Goal: Complete application form: Complete application form

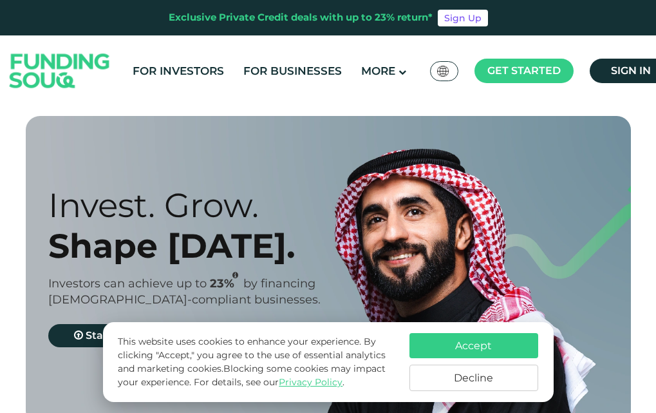
scroll to position [258, 0]
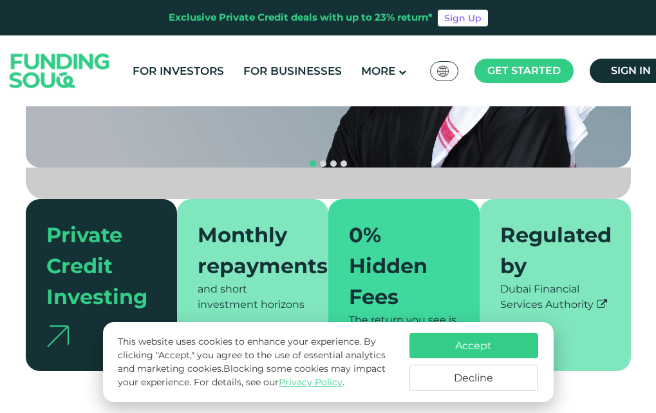
click at [424, 340] on button "Accept" at bounding box center [474, 345] width 129 height 25
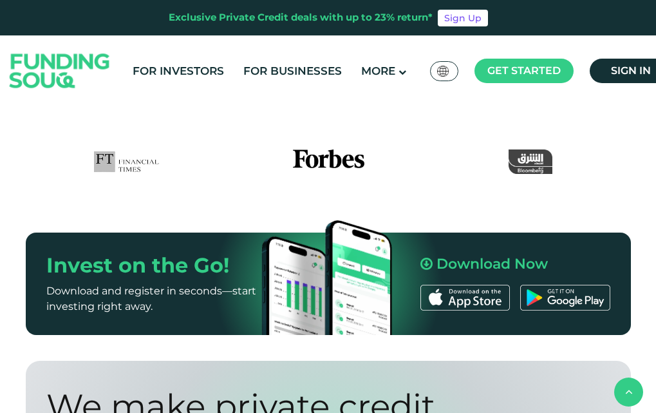
scroll to position [1031, 0]
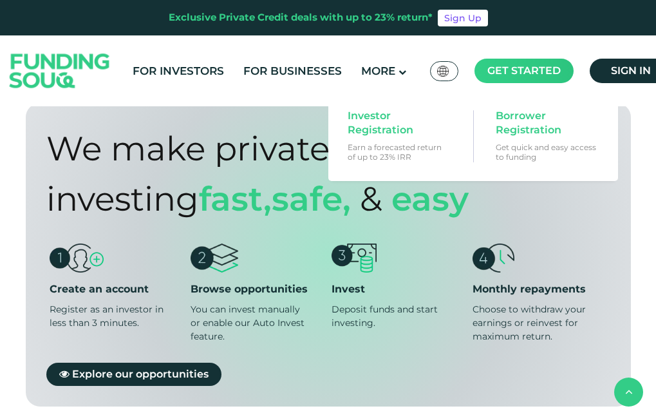
click at [504, 79] on main "Get started" at bounding box center [524, 71] width 99 height 24
click at [511, 117] on span "Borrower Registration" at bounding box center [545, 123] width 99 height 28
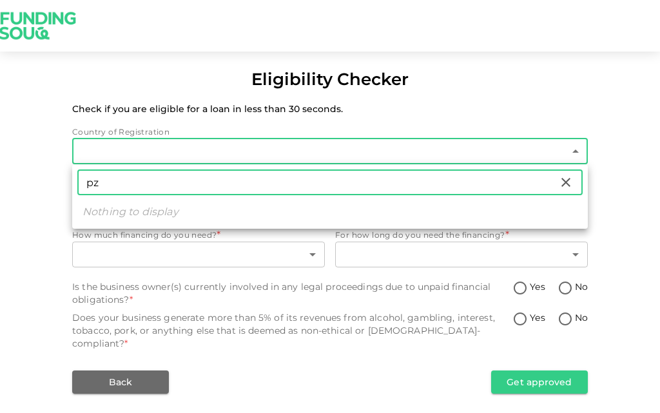
type input "p"
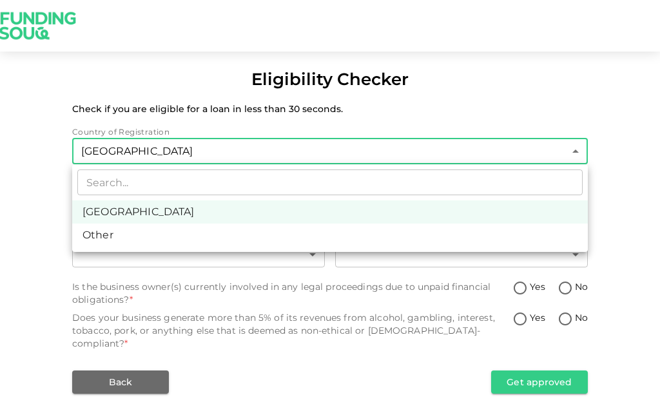
drag, startPoint x: 659, startPoint y: 0, endPoint x: 331, endPoint y: 102, distance: 343.5
click at [331, 102] on div at bounding box center [330, 206] width 660 height 413
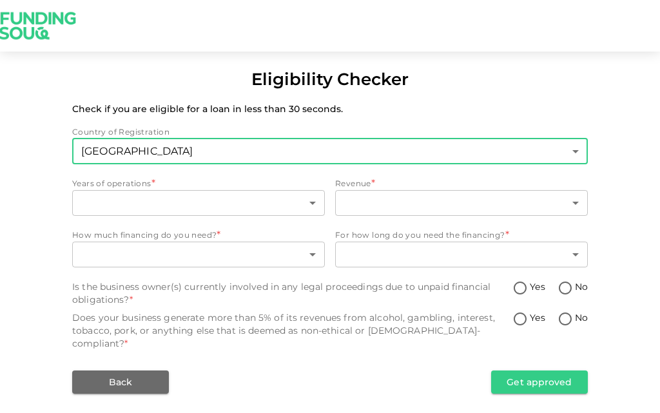
click at [265, 148] on body "Eligibility Checker Check if you are eligible for a loan in less than 30 second…" at bounding box center [330, 206] width 660 height 413
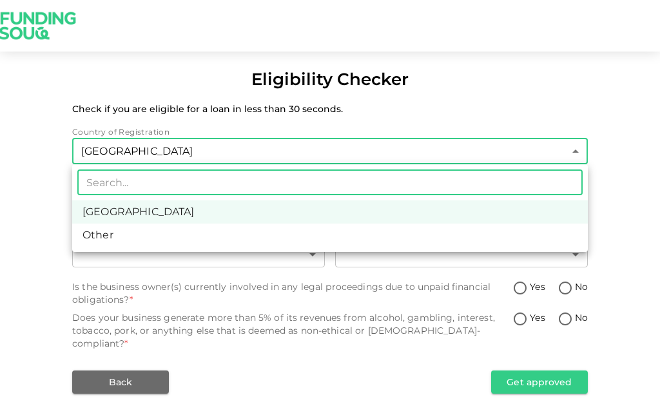
click at [146, 238] on li "Other" at bounding box center [329, 235] width 515 height 23
type input "3"
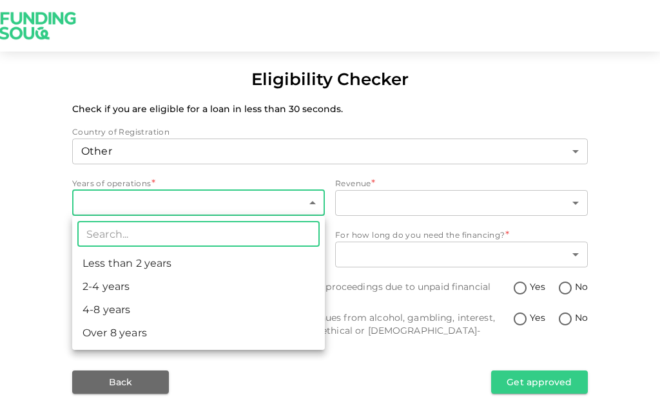
click at [148, 194] on body "Eligibility Checker Check if you are eligible for a loan in less than 30 second…" at bounding box center [330, 206] width 660 height 413
click at [167, 268] on li "Less than 2 years" at bounding box center [198, 263] width 253 height 23
type input "1"
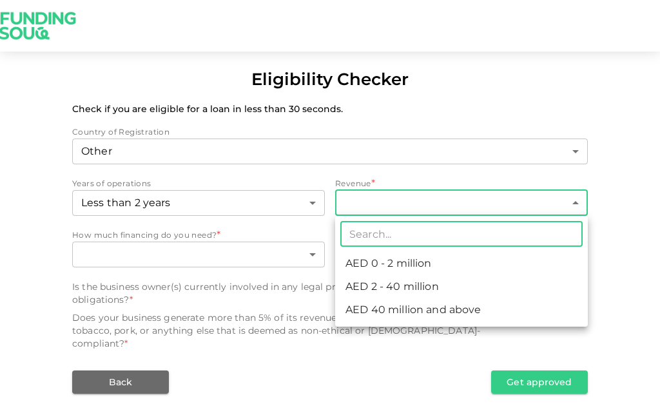
click at [530, 208] on body "Eligibility Checker Check if you are eligible for a loan in less than 30 second…" at bounding box center [330, 206] width 660 height 413
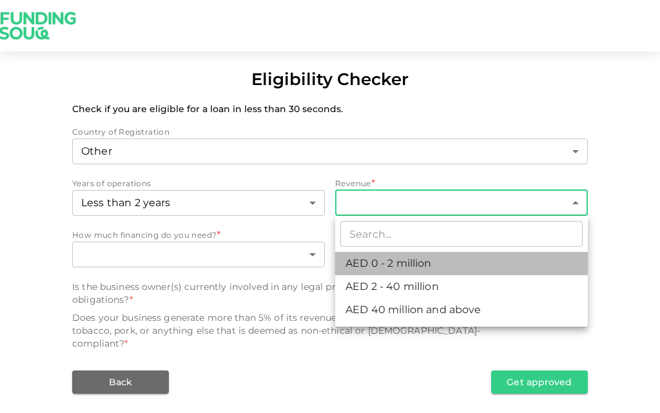
click at [473, 268] on li "AED 0 - 2 million" at bounding box center [461, 263] width 253 height 23
type input "1"
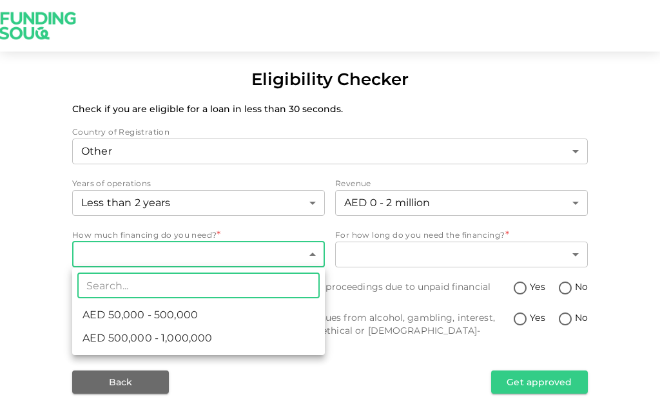
click at [299, 260] on body "Eligibility Checker Check if you are eligible for a loan in less than 30 second…" at bounding box center [330, 206] width 660 height 413
click at [190, 316] on span "AED 50,000 - 500,000" at bounding box center [139, 314] width 115 height 15
type input "1"
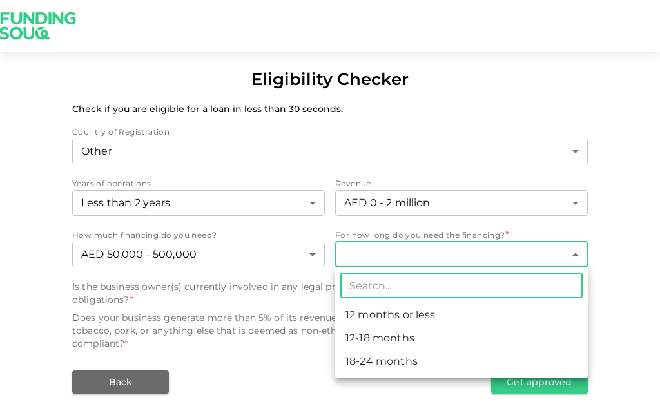
click at [388, 258] on body "Eligibility Checker Check if you are eligible for a loan in less than 30 second…" at bounding box center [330, 206] width 660 height 413
click at [386, 360] on li "18-24 months" at bounding box center [461, 361] width 253 height 23
type input "3"
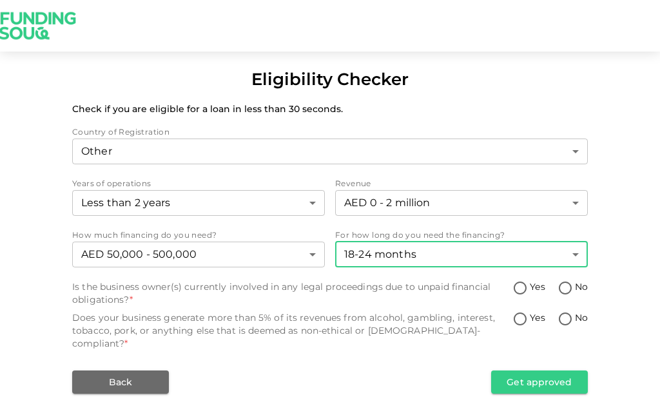
click at [555, 287] on input "No" at bounding box center [564, 288] width 19 height 17
radio input "true"
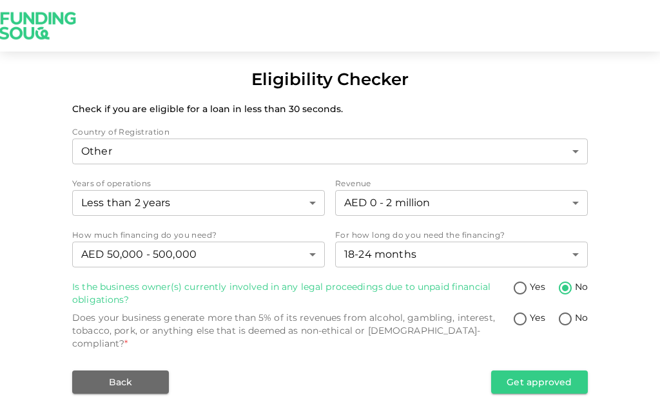
click at [520, 291] on input "Yes" at bounding box center [519, 288] width 19 height 17
radio input "true"
click at [567, 287] on input "No" at bounding box center [564, 288] width 19 height 17
radio input "true"
click at [561, 317] on input "No" at bounding box center [564, 319] width 19 height 17
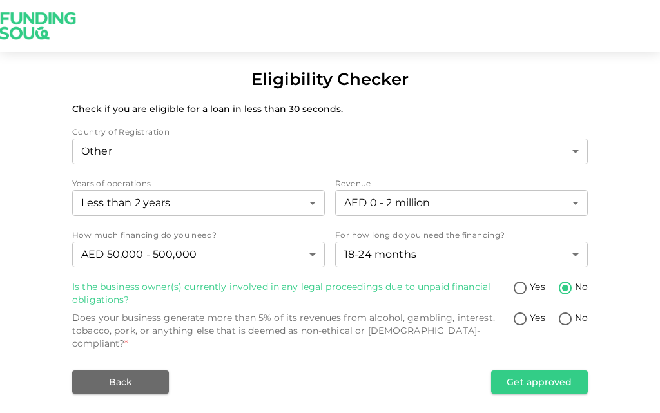
radio input "true"
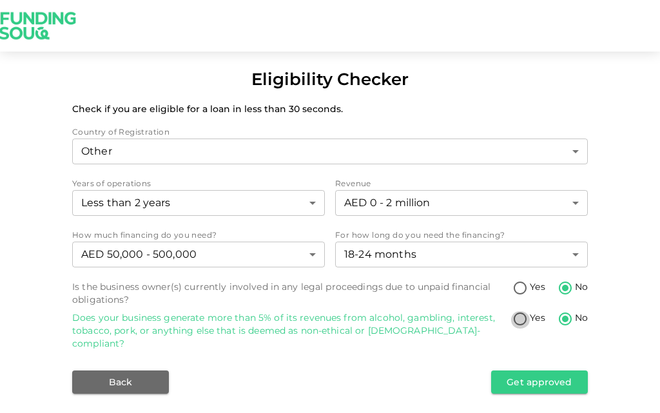
click at [521, 322] on input "Yes" at bounding box center [519, 319] width 19 height 17
radio input "true"
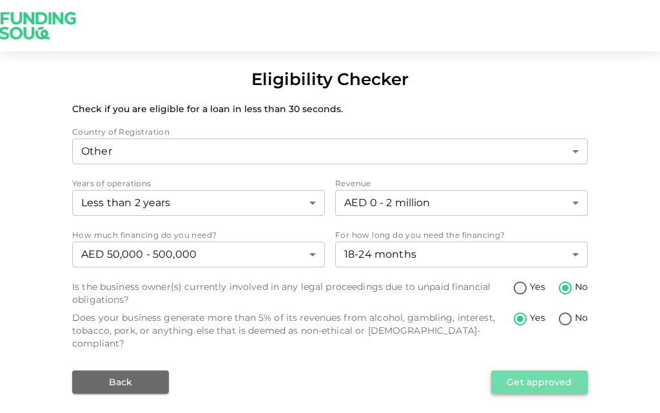
click at [531, 370] on button "Get approved" at bounding box center [539, 381] width 97 height 23
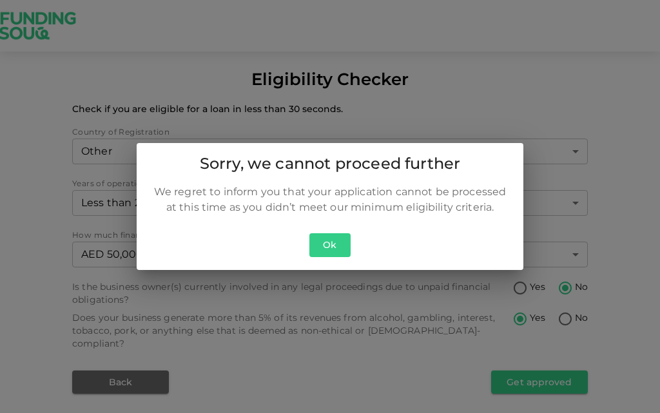
click at [338, 250] on button "Ok" at bounding box center [329, 245] width 41 height 24
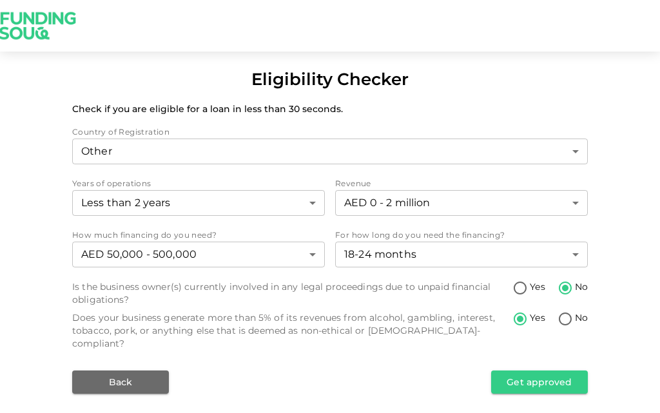
click at [562, 326] on input "No" at bounding box center [564, 319] width 19 height 17
radio input "true"
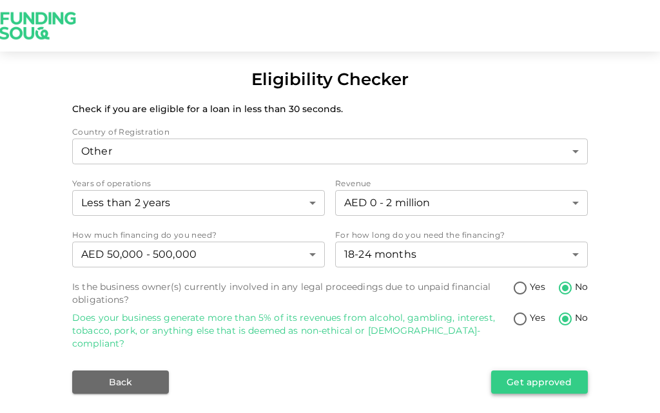
click at [551, 370] on button "Get approved" at bounding box center [539, 381] width 97 height 23
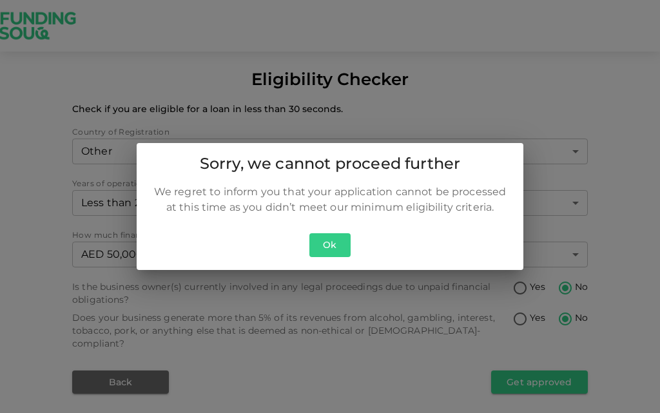
click at [334, 242] on button "Ok" at bounding box center [329, 245] width 41 height 24
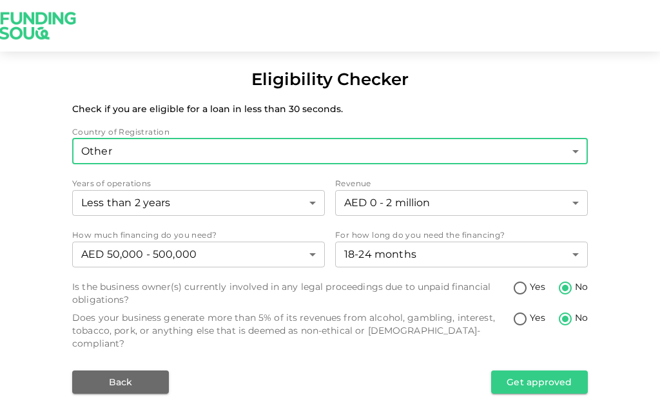
click at [242, 140] on body "Eligibility Checker Check if you are eligible for a loan in less than 30 second…" at bounding box center [330, 206] width 660 height 413
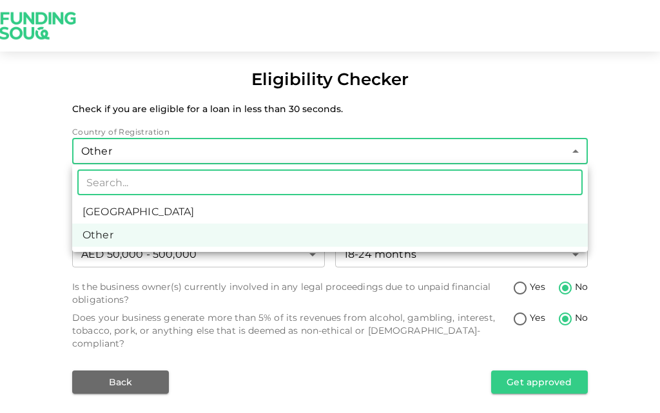
click at [206, 216] on li "United Arab Emirates" at bounding box center [329, 211] width 515 height 23
type input "1"
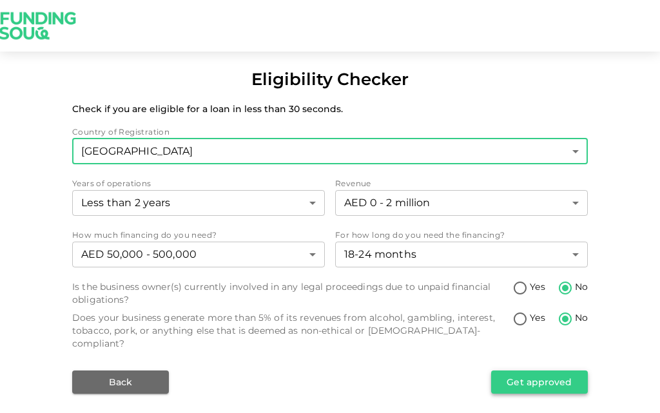
click at [527, 370] on button "Get approved" at bounding box center [539, 381] width 97 height 23
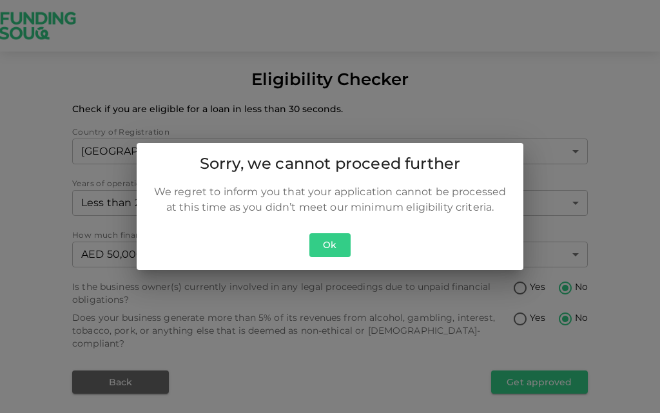
click at [361, 254] on div "Ok" at bounding box center [330, 249] width 386 height 42
click at [289, 247] on div "Ok" at bounding box center [330, 249] width 386 height 42
drag, startPoint x: 336, startPoint y: 256, endPoint x: 303, endPoint y: 213, distance: 53.7
click at [334, 256] on button "Ok" at bounding box center [329, 245] width 41 height 24
